Goal: Find specific page/section: Find specific page/section

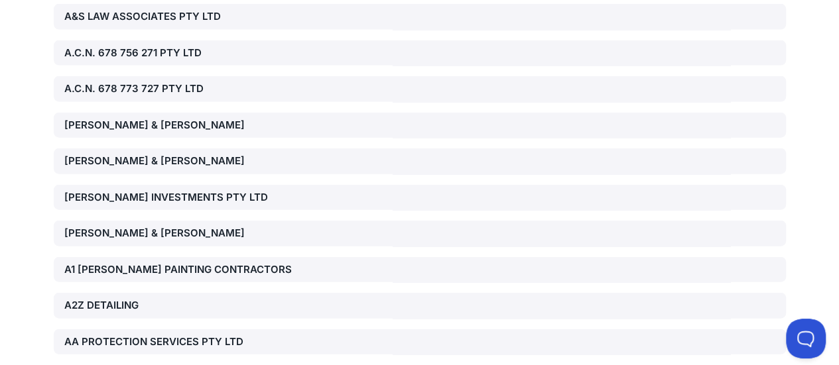
scroll to position [1890, 0]
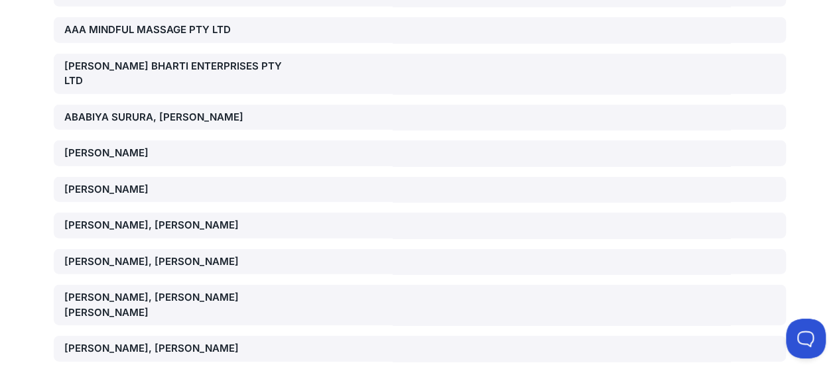
click at [90, 59] on div "[PERSON_NAME] BHARTI ENTERPRISES PTY LTD" at bounding box center [180, 74] width 233 height 30
click at [114, 218] on div "[PERSON_NAME], [PERSON_NAME]" at bounding box center [180, 225] width 233 height 15
click at [78, 255] on div "[PERSON_NAME], [PERSON_NAME]" at bounding box center [180, 262] width 233 height 15
click at [149, 342] on div "[PERSON_NAME], [PERSON_NAME]" at bounding box center [180, 349] width 233 height 15
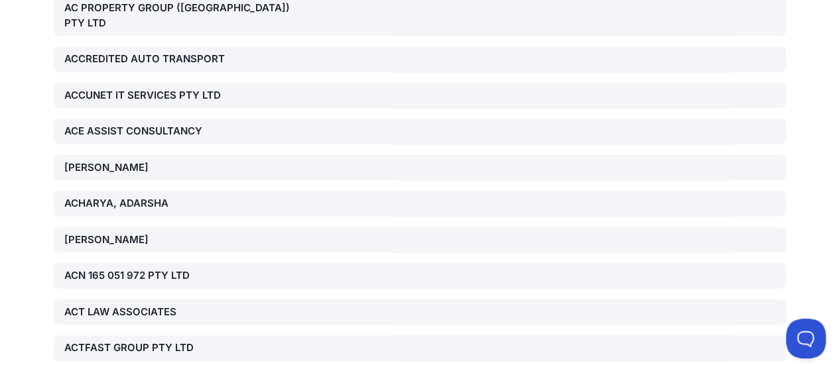
scroll to position [2100, 0]
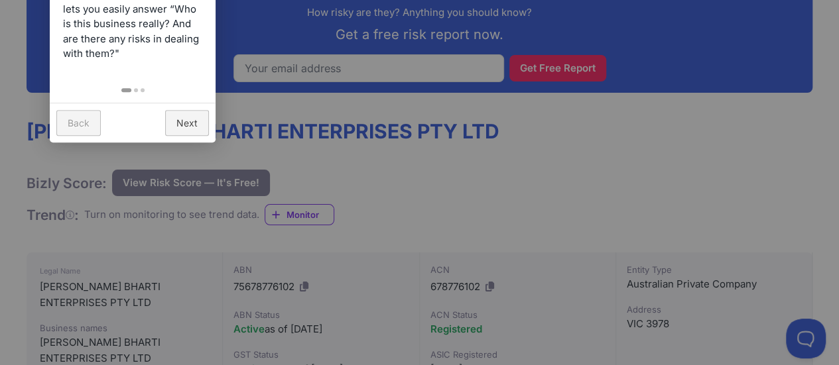
scroll to position [210, 0]
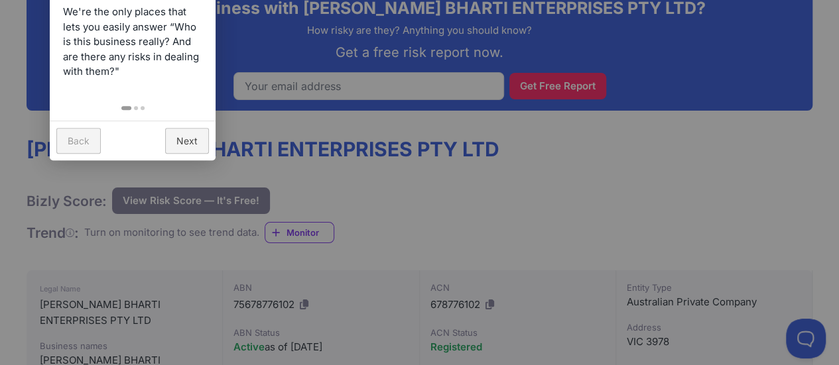
drag, startPoint x: 843, startPoint y: 40, endPoint x: 848, endPoint y: 71, distance: 31.6
click at [184, 142] on link "Next" at bounding box center [187, 141] width 44 height 26
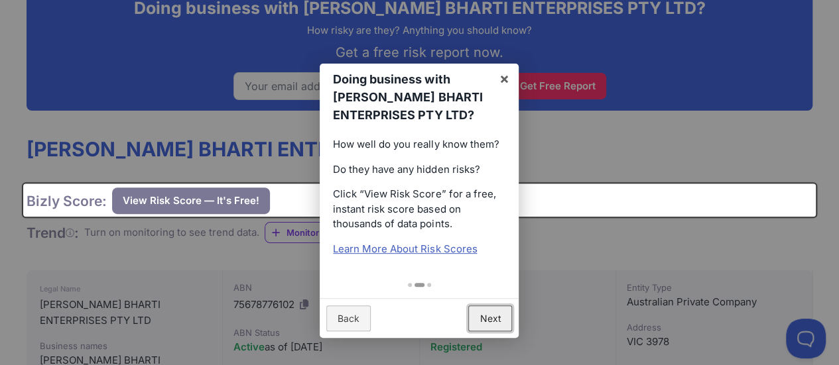
click at [487, 310] on link "Next" at bounding box center [490, 319] width 44 height 26
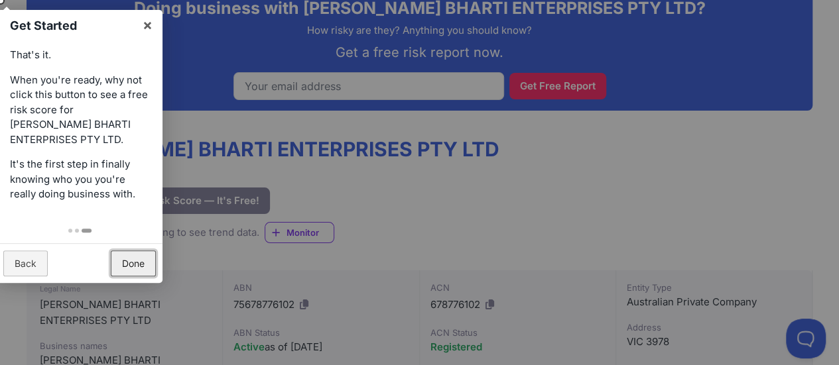
click at [127, 265] on link "Done" at bounding box center [133, 264] width 45 height 26
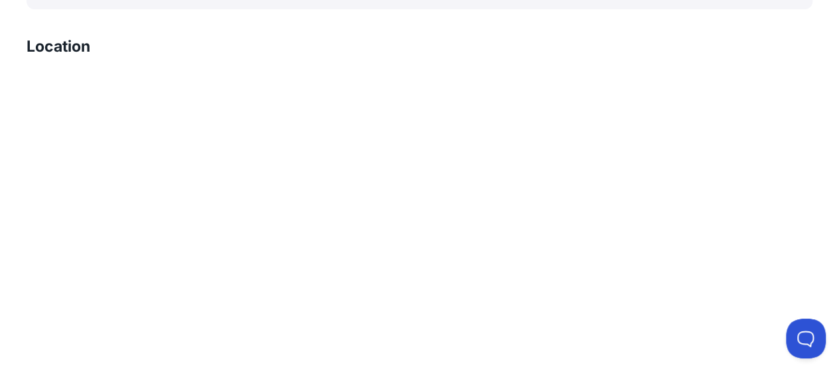
scroll to position [860, 0]
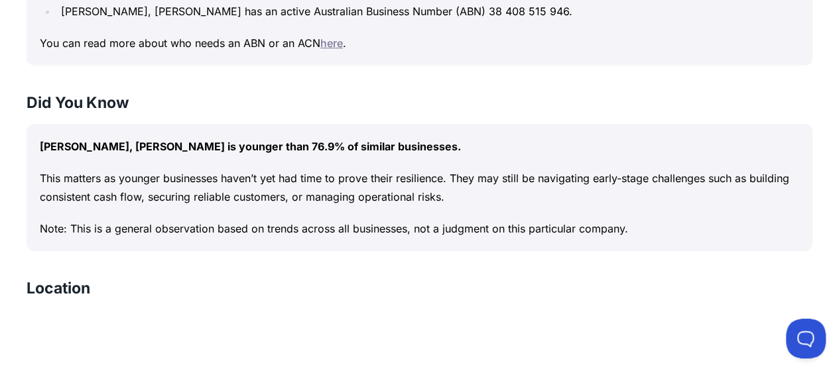
scroll to position [476, 0]
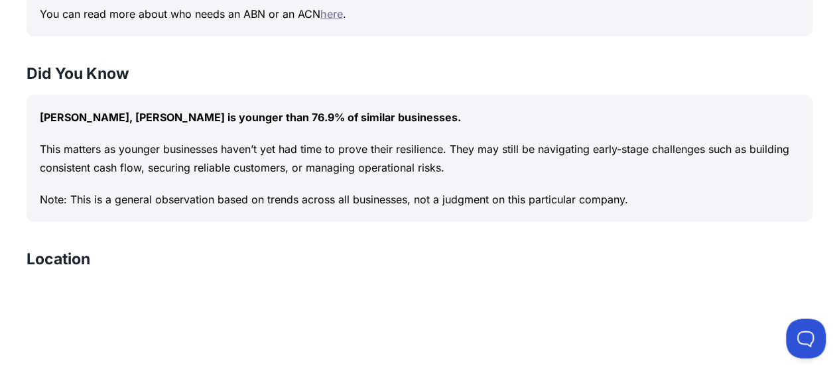
scroll to position [373, 0]
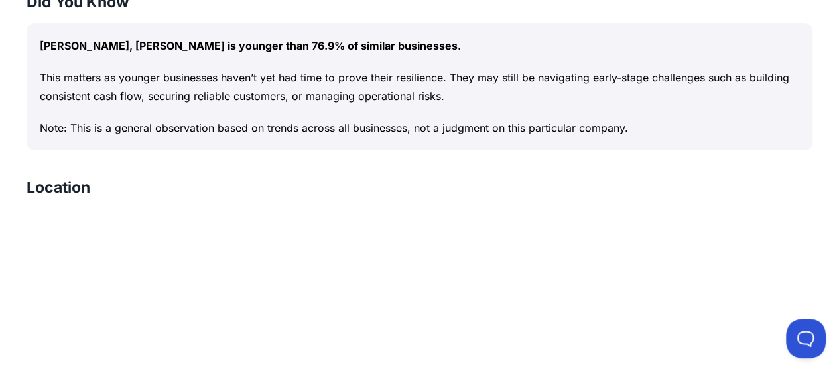
scroll to position [917, 0]
